Goal: Find specific page/section: Find specific page/section

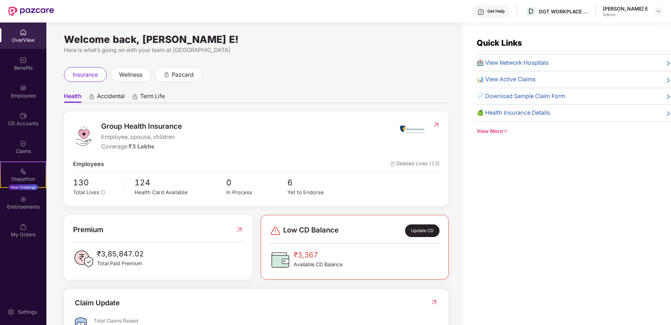
click at [26, 90] on img at bounding box center [23, 87] width 7 height 7
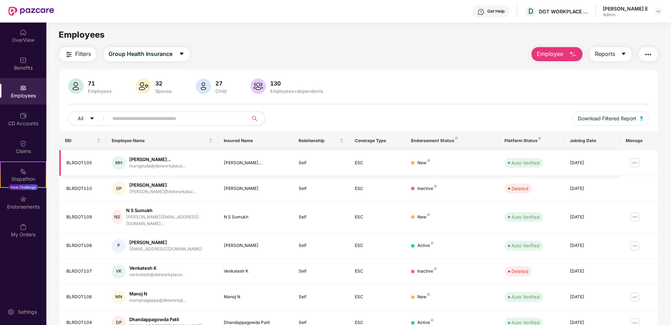
click at [632, 159] on img at bounding box center [634, 162] width 11 height 11
click at [558, 242] on td "Auto Verified" at bounding box center [531, 246] width 65 height 26
click at [163, 118] on input "text" at bounding box center [175, 118] width 126 height 11
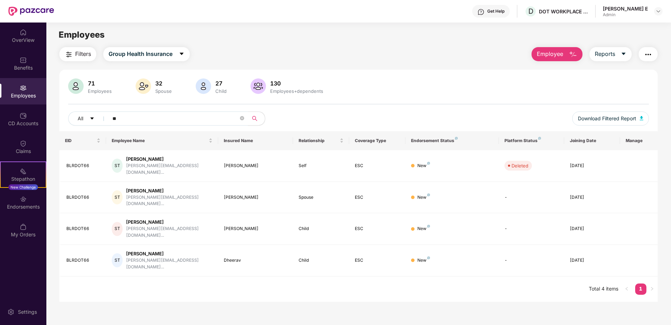
type input "*"
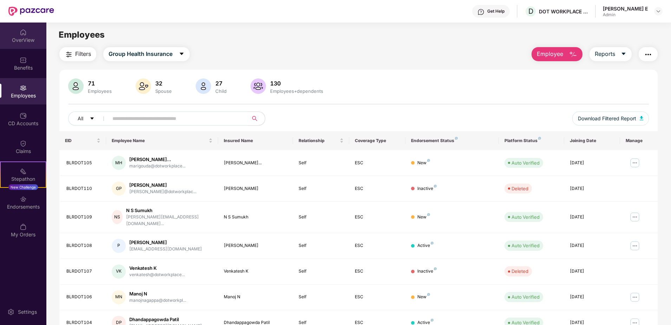
click at [30, 36] on div "OverView" at bounding box center [23, 35] width 46 height 26
